Goal: Information Seeking & Learning: Learn about a topic

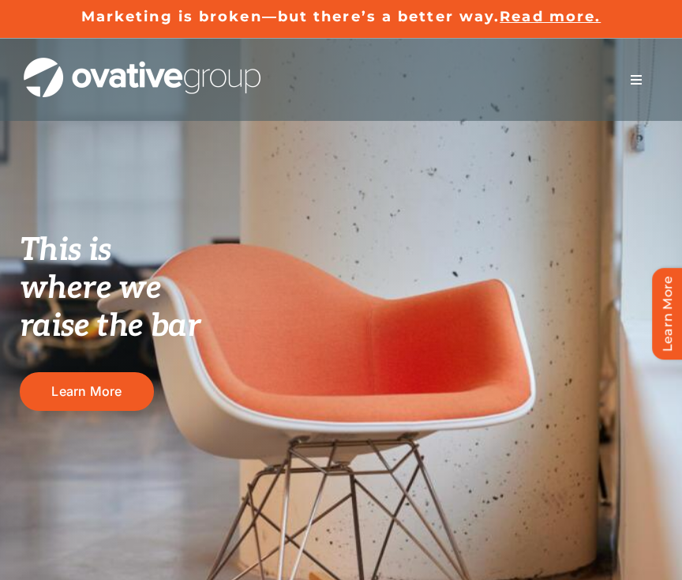
click at [641, 69] on button "Toggle Navigation" at bounding box center [636, 80] width 44 height 32
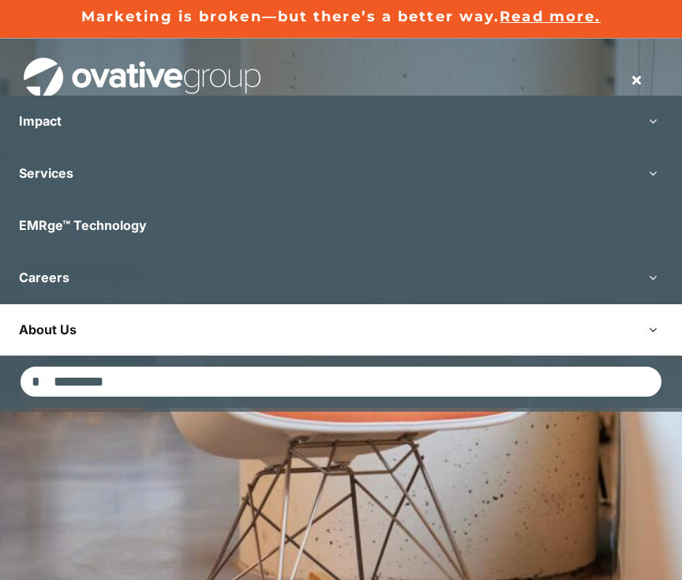
click at [379, 327] on link "About Us" at bounding box center [341, 329] width 682 height 51
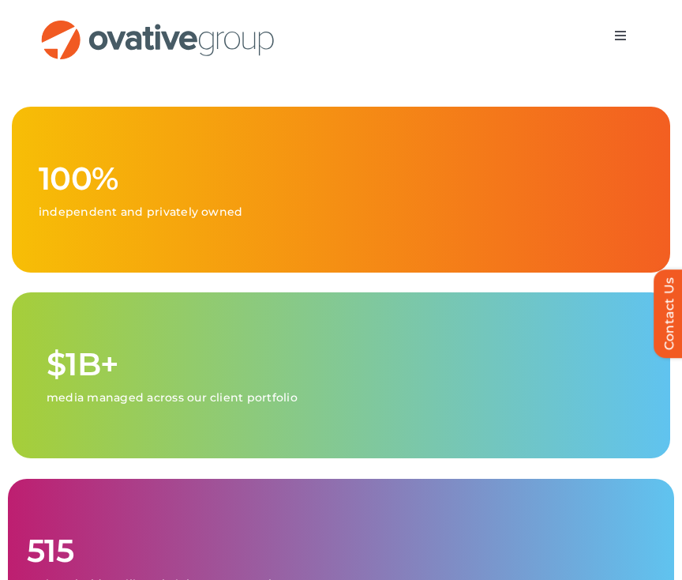
scroll to position [812, 0]
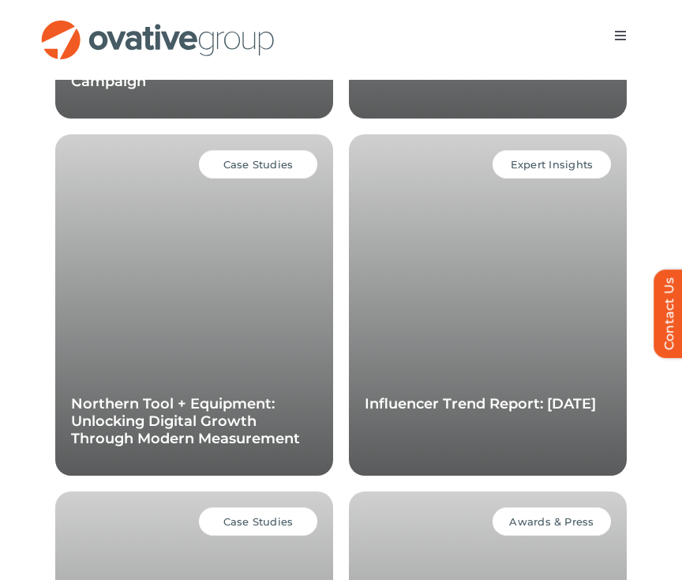
scroll to position [1462, 0]
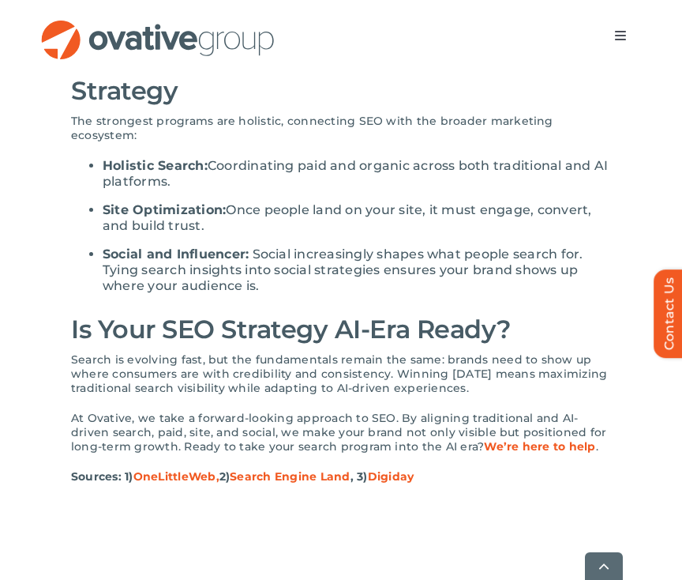
scroll to position [2182, 0]
click at [497, 438] on span "We’re here to help" at bounding box center [539, 445] width 111 height 14
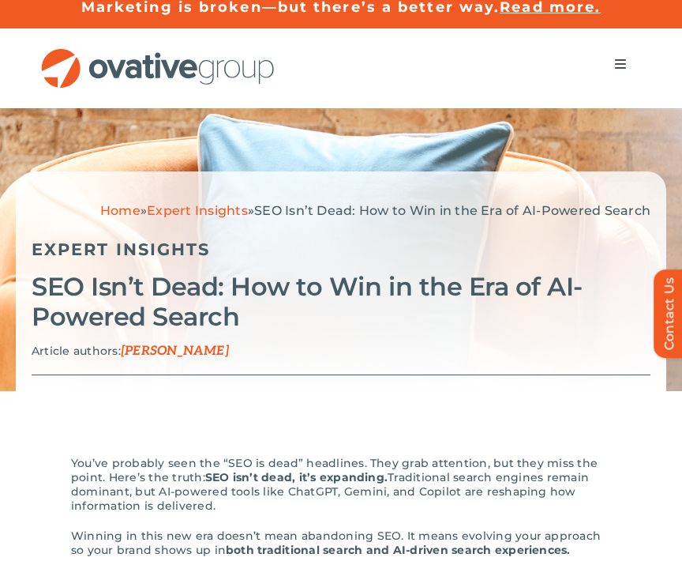
scroll to position [0, 0]
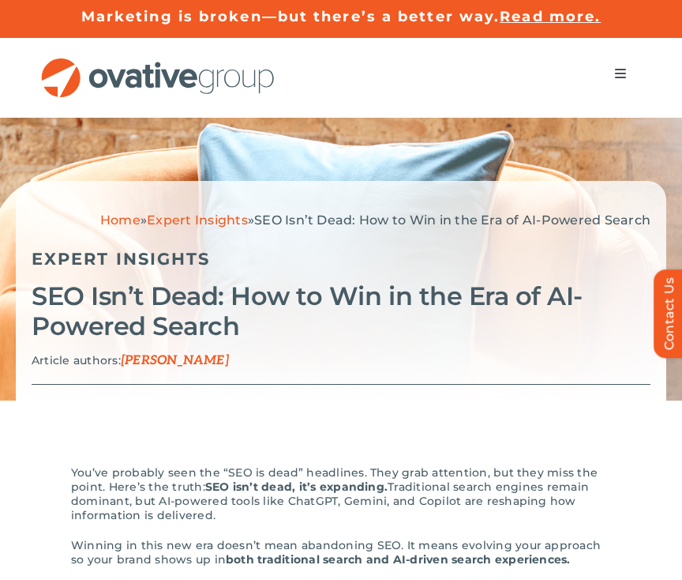
click at [605, 69] on button "Toggle Navigation" at bounding box center [621, 74] width 44 height 32
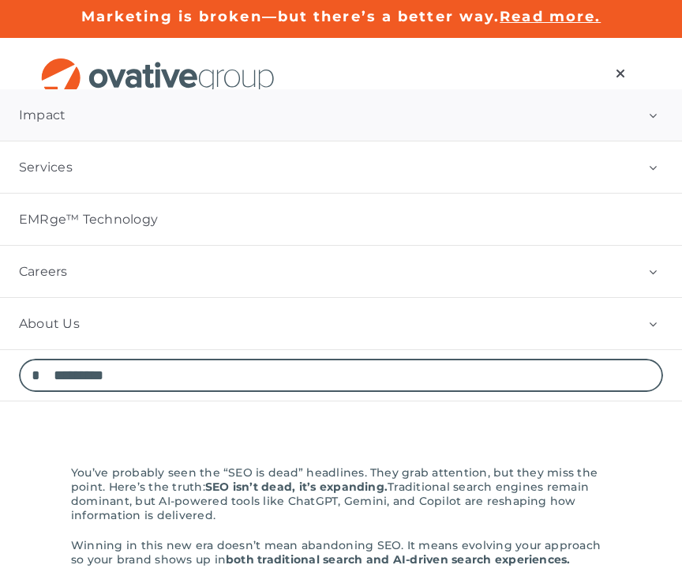
click at [316, 107] on link "Impact" at bounding box center [341, 114] width 682 height 51
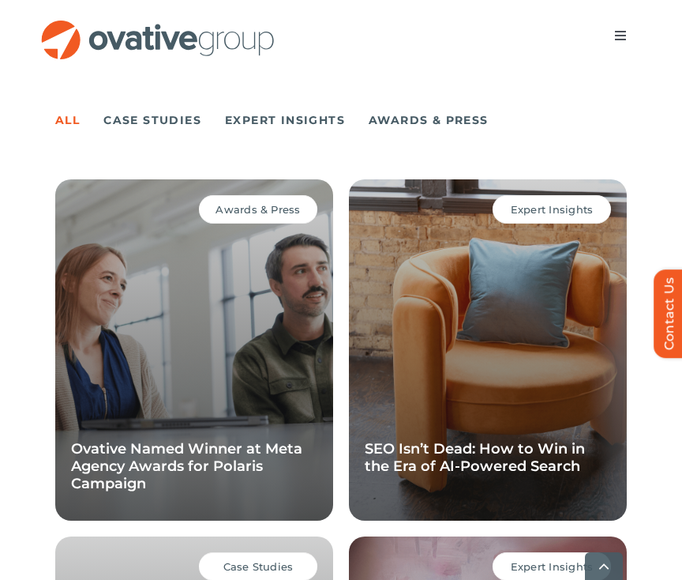
scroll to position [1308, 0]
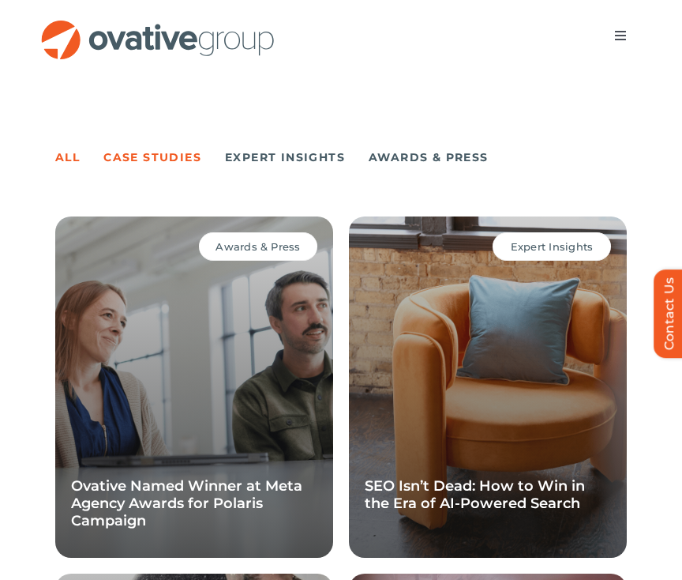
click at [129, 152] on link "Case Studies" at bounding box center [152, 157] width 98 height 22
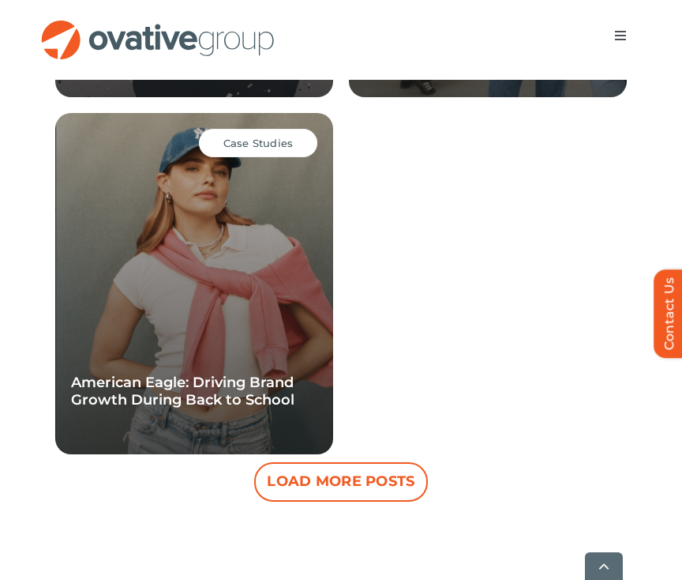
scroll to position [2130, 0]
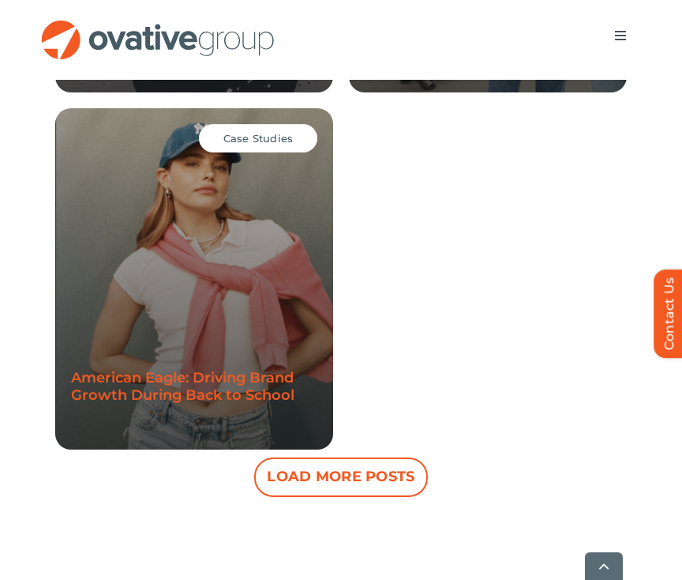
click at [248, 380] on link "American Eagle: Driving Brand Growth During Back to School" at bounding box center [182, 386] width 223 height 35
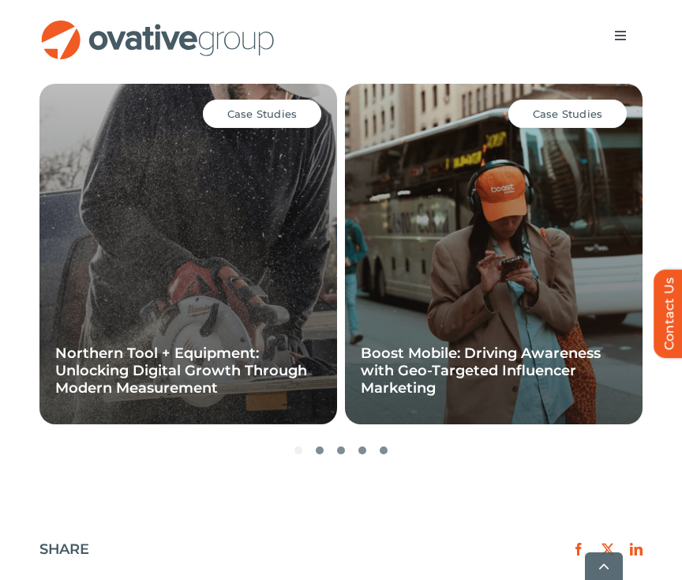
scroll to position [2577, 0]
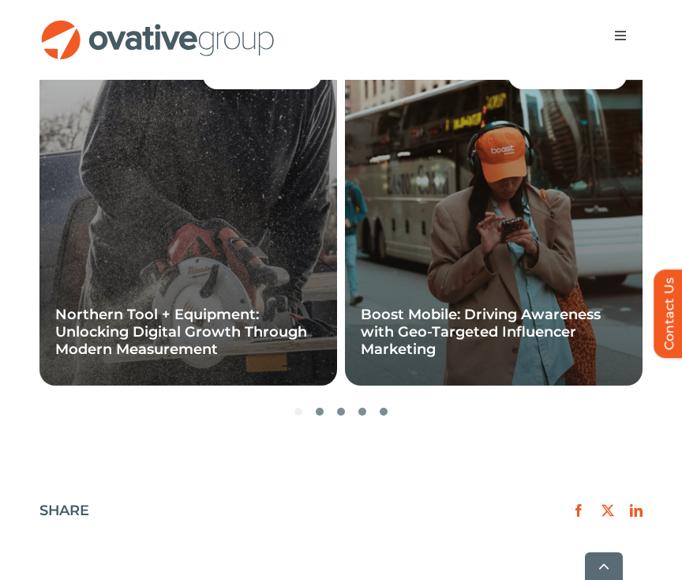
click at [319, 407] on span "Go to slide 2" at bounding box center [320, 411] width 8 height 8
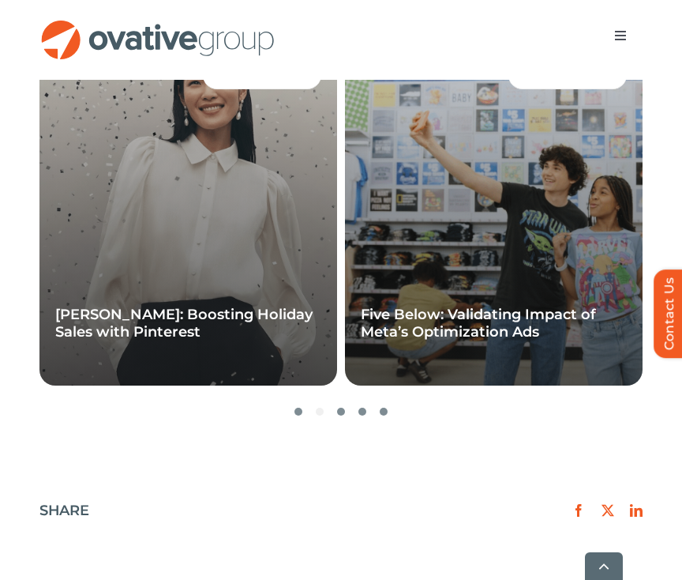
click at [347, 407] on div at bounding box center [340, 411] width 603 height 8
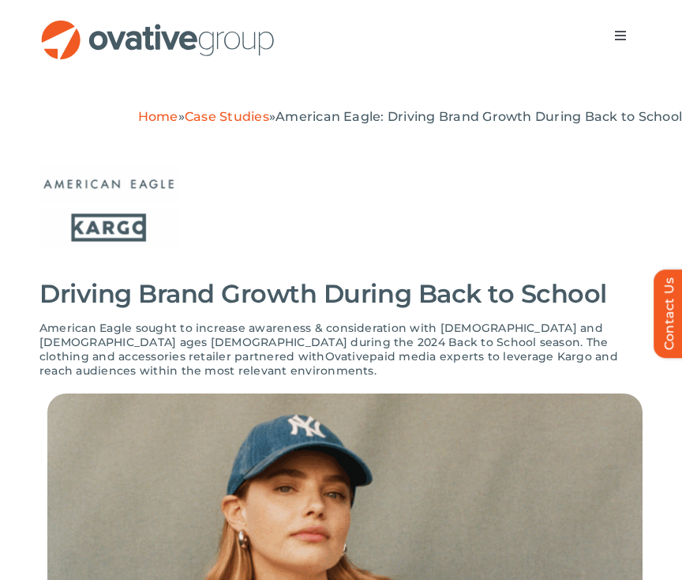
scroll to position [0, 0]
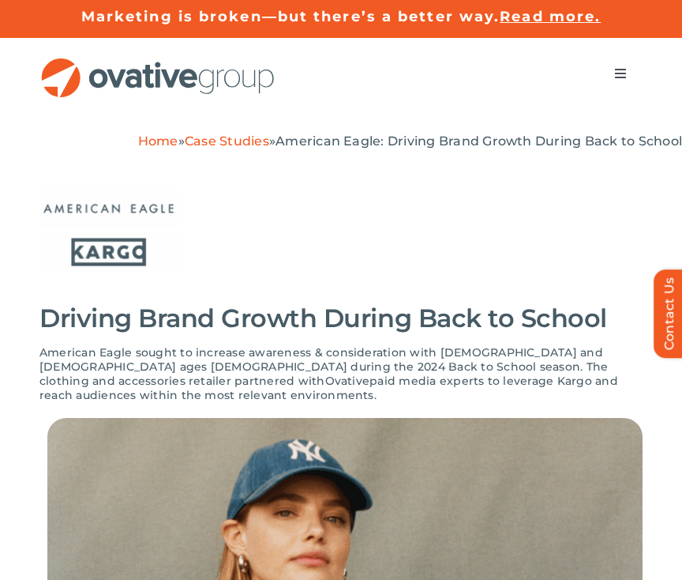
click at [200, 144] on link "Case Studies" at bounding box center [227, 140] width 84 height 15
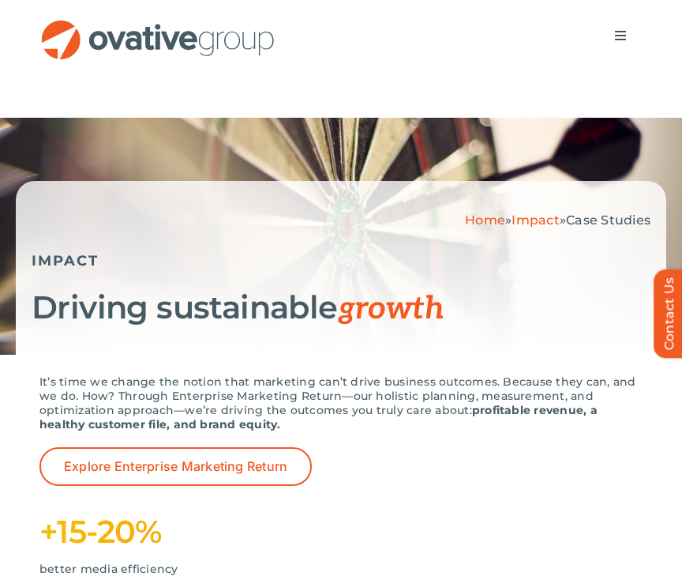
scroll to position [1462, 0]
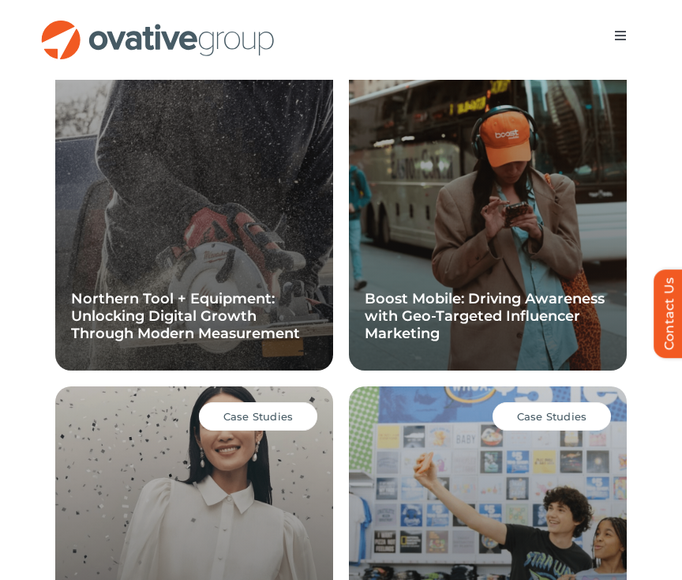
click at [156, 141] on div "Case Studies Northern Tool + Equipment: Unlocking Digital Growth Through Modern…" at bounding box center [194, 199] width 278 height 341
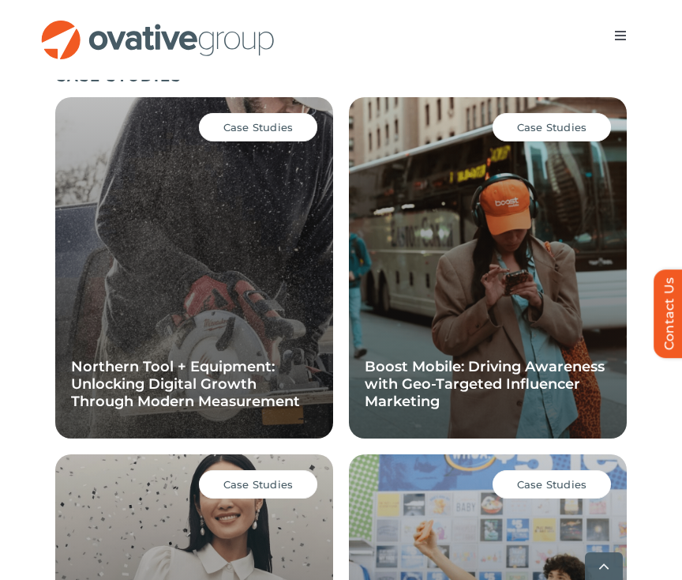
scroll to position [1413, 0]
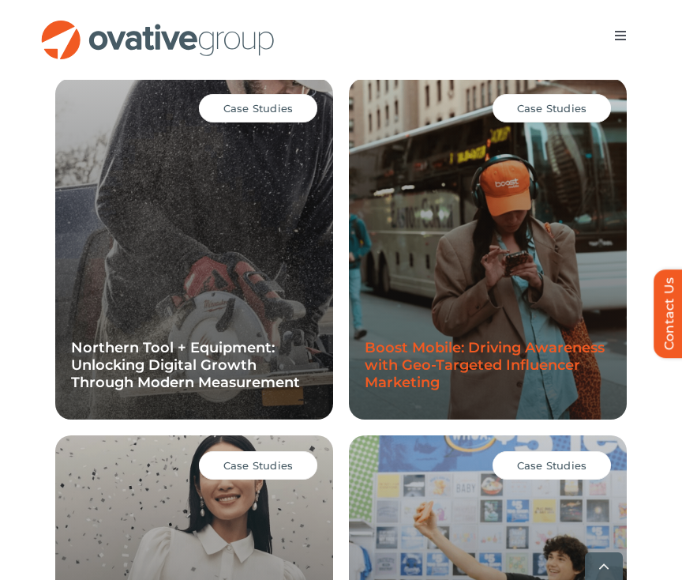
click at [395, 377] on link "Boost Mobile: Driving Awareness with Geo-Targeted Influencer Marketing" at bounding box center [485, 365] width 240 height 52
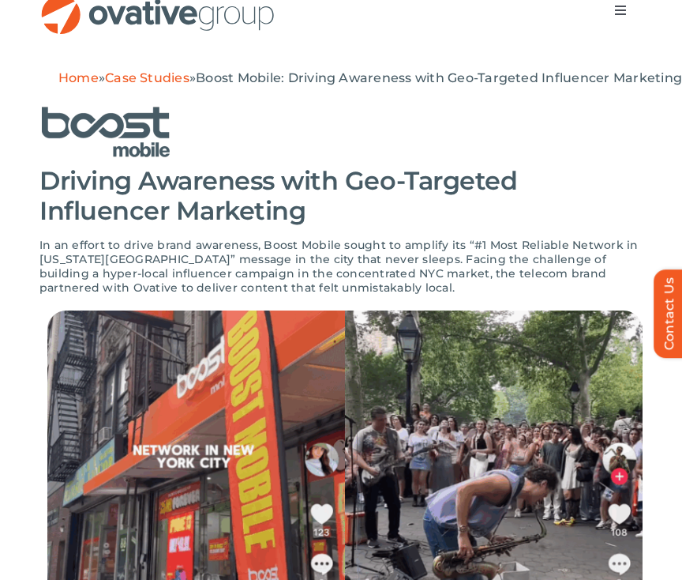
scroll to position [13, 0]
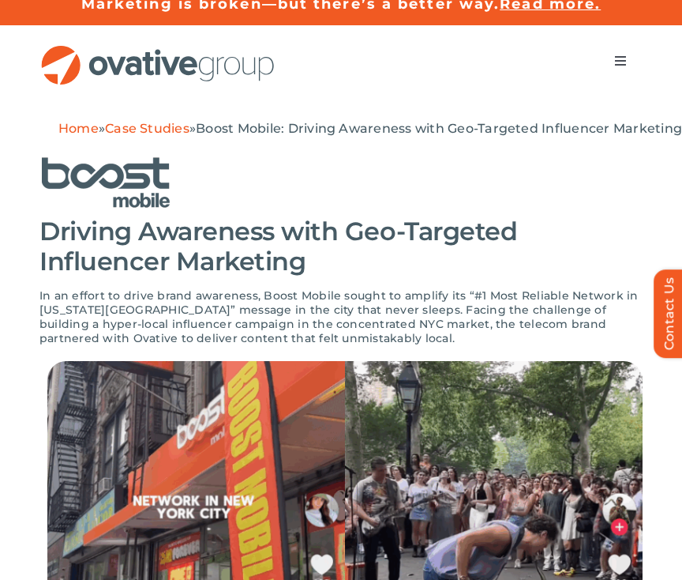
click at [617, 60] on span "Menu" at bounding box center [620, 60] width 13 height 13
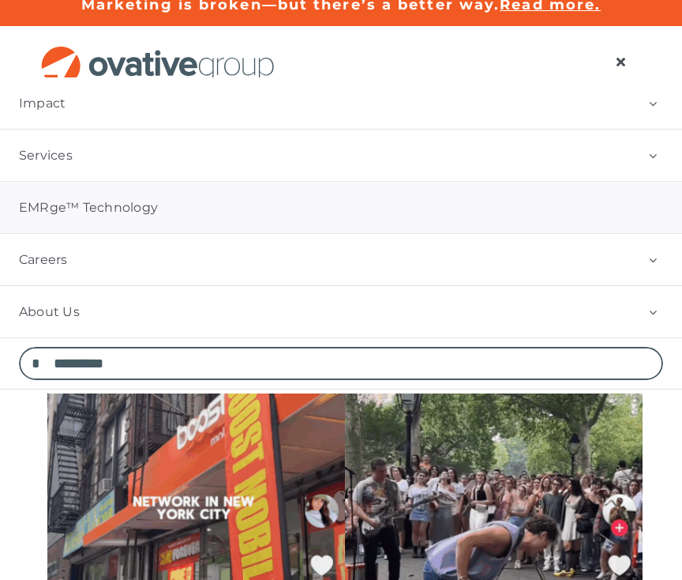
scroll to position [0, 0]
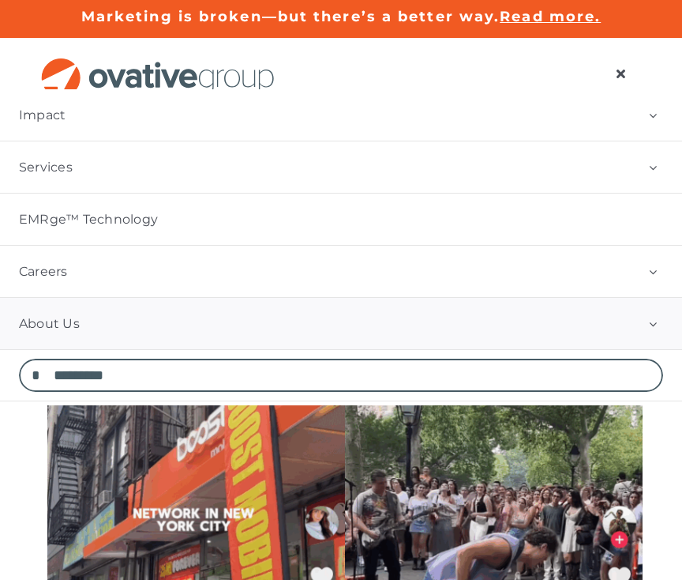
click at [249, 323] on link "About Us" at bounding box center [341, 323] width 682 height 51
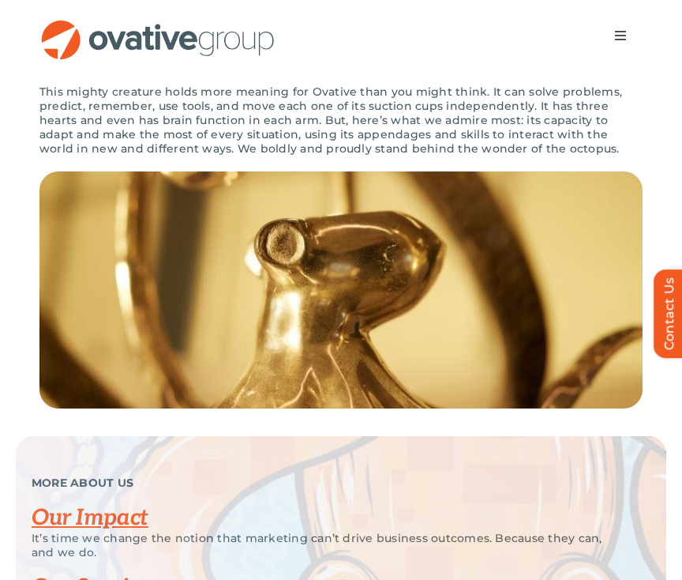
scroll to position [2888, 0]
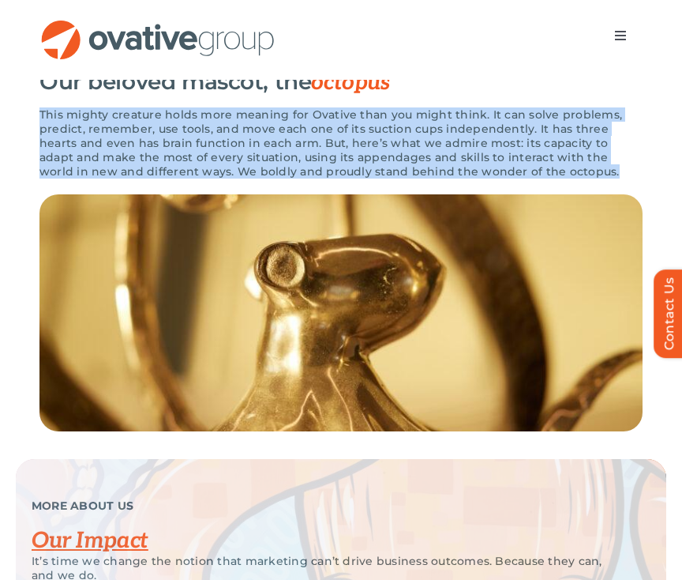
drag, startPoint x: 34, startPoint y: 138, endPoint x: 518, endPoint y: 201, distance: 488.1
click at [518, 201] on div "Our beloved mascot, the octopus This mighty creature holds more meaning for Ova…" at bounding box center [341, 250] width 682 height 418
click at [518, 194] on div "This mighty creature holds more meaning for Ovative than you might think. It ca…" at bounding box center [340, 150] width 603 height 87
